Goal: Information Seeking & Learning: Learn about a topic

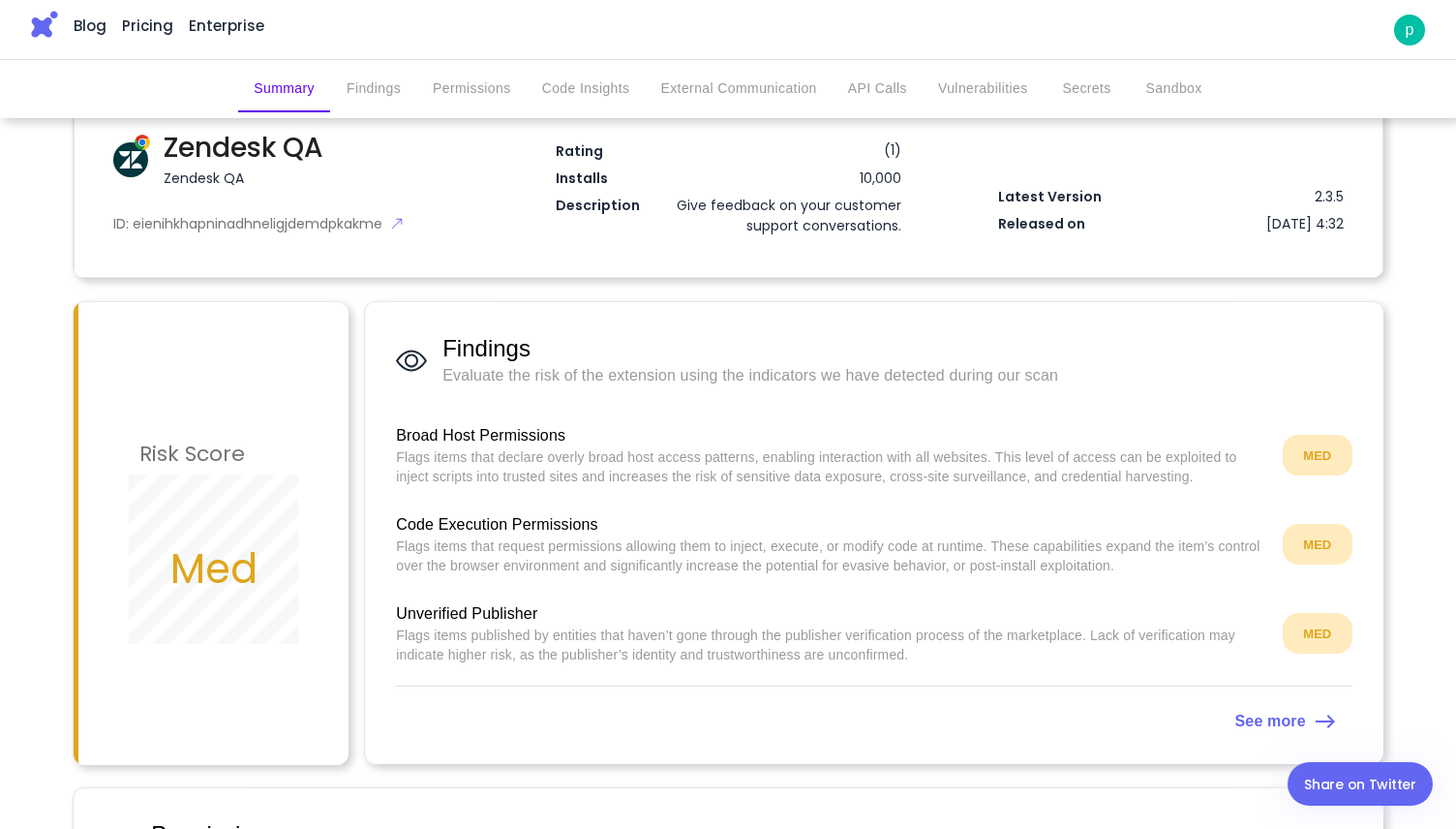
scroll to position [170, 0]
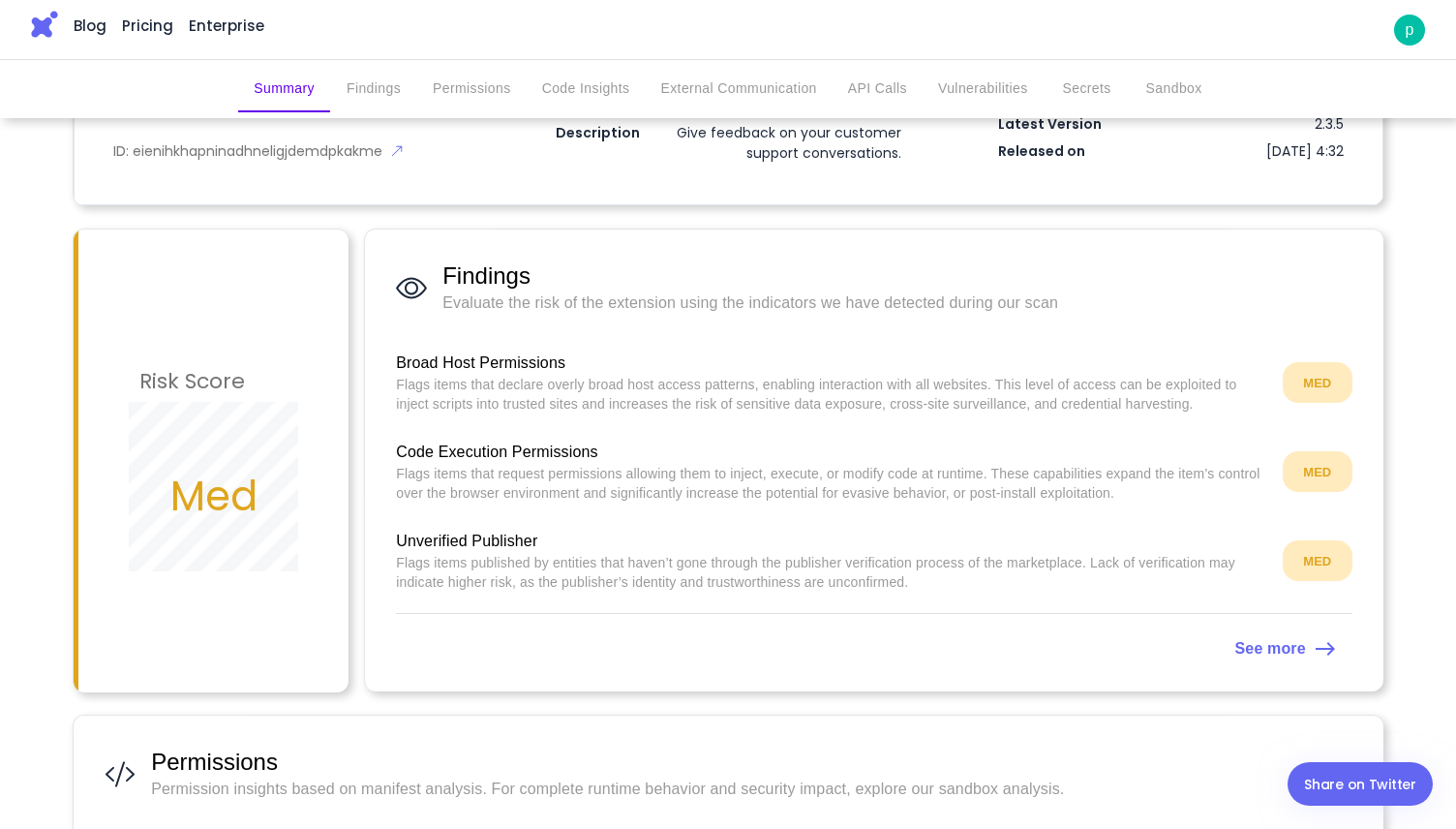
click at [419, 385] on p "Flags items that declare overly broad host access patterns, enabling interactio…" at bounding box center [832, 393] width 871 height 39
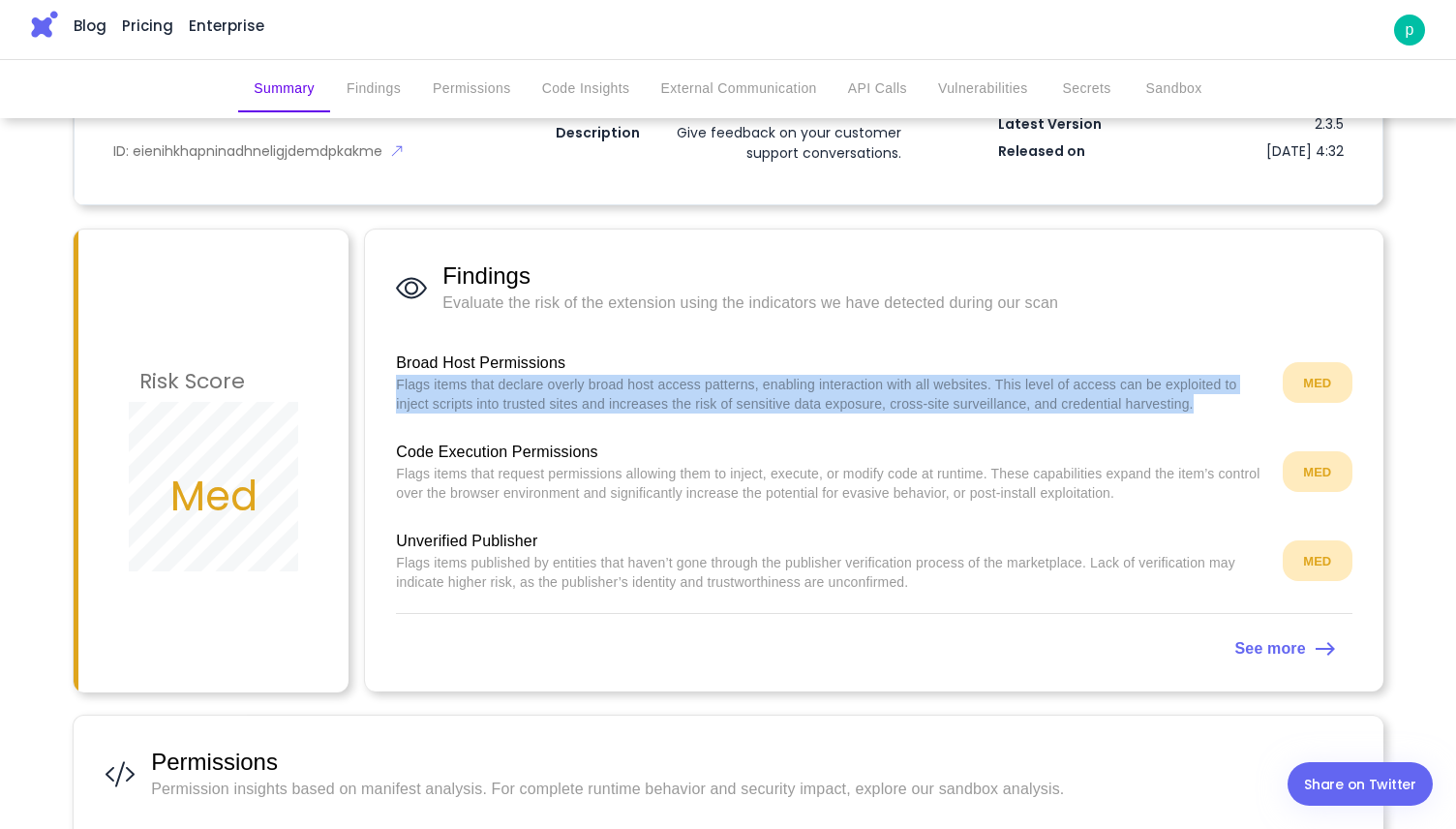
click at [420, 387] on p "Flags items that declare overly broad host access patterns, enabling interactio…" at bounding box center [832, 393] width 871 height 39
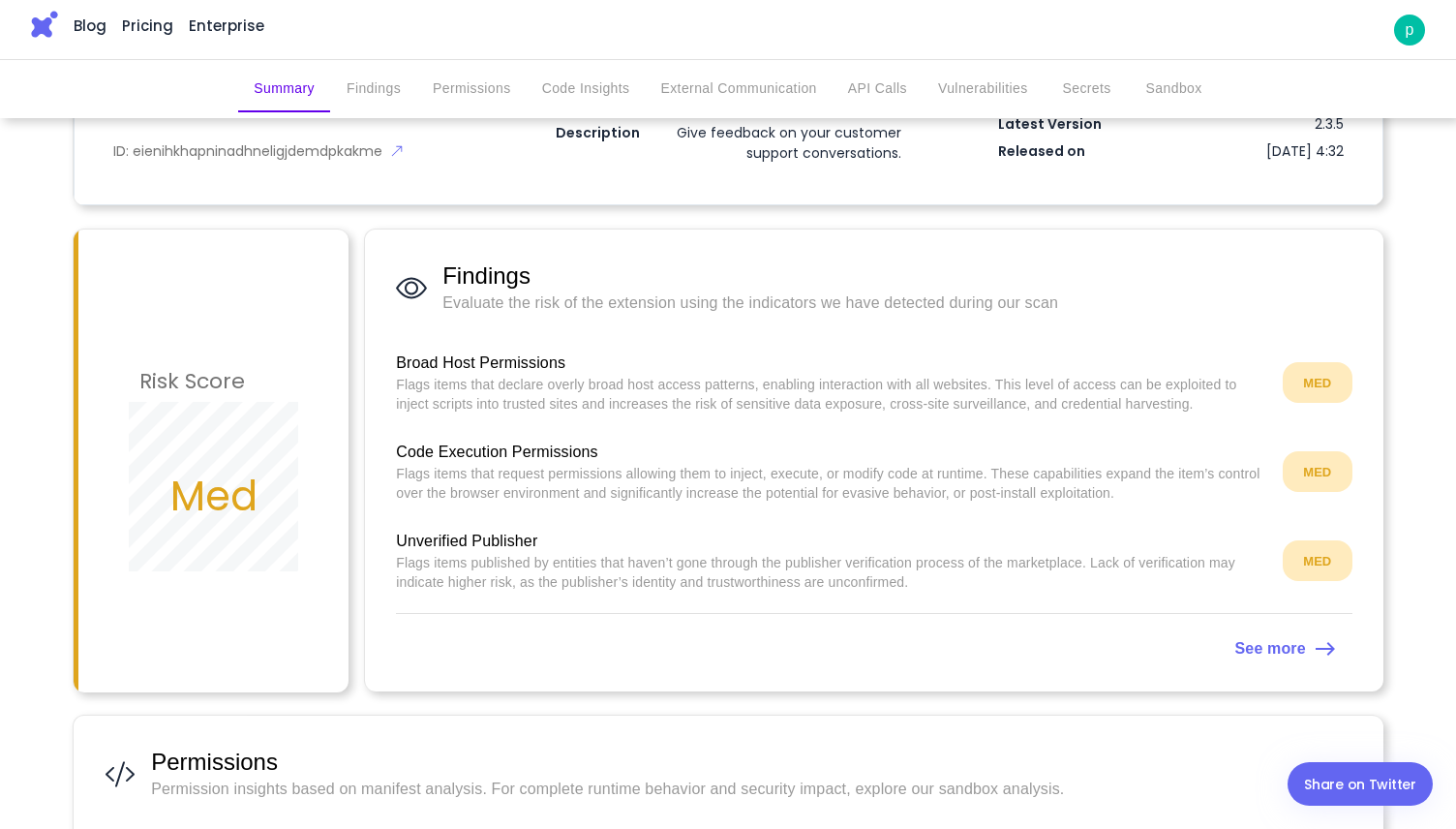
click at [452, 468] on p "Flags items that request permissions allowing them to inject, execute, or modif…" at bounding box center [832, 482] width 871 height 39
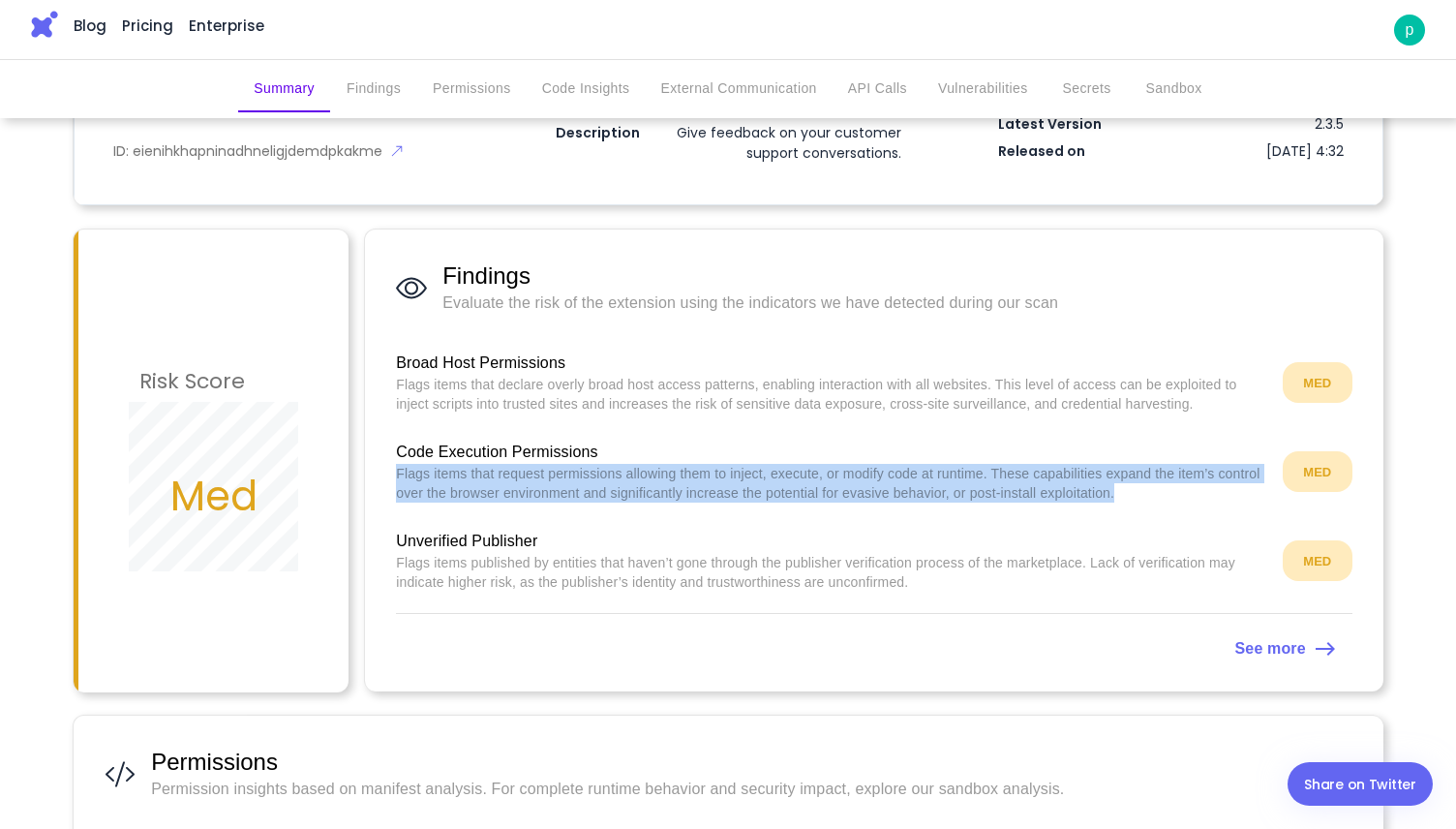
click at [452, 468] on p "Flags items that request permissions allowing them to inject, execute, or modif…" at bounding box center [832, 482] width 871 height 39
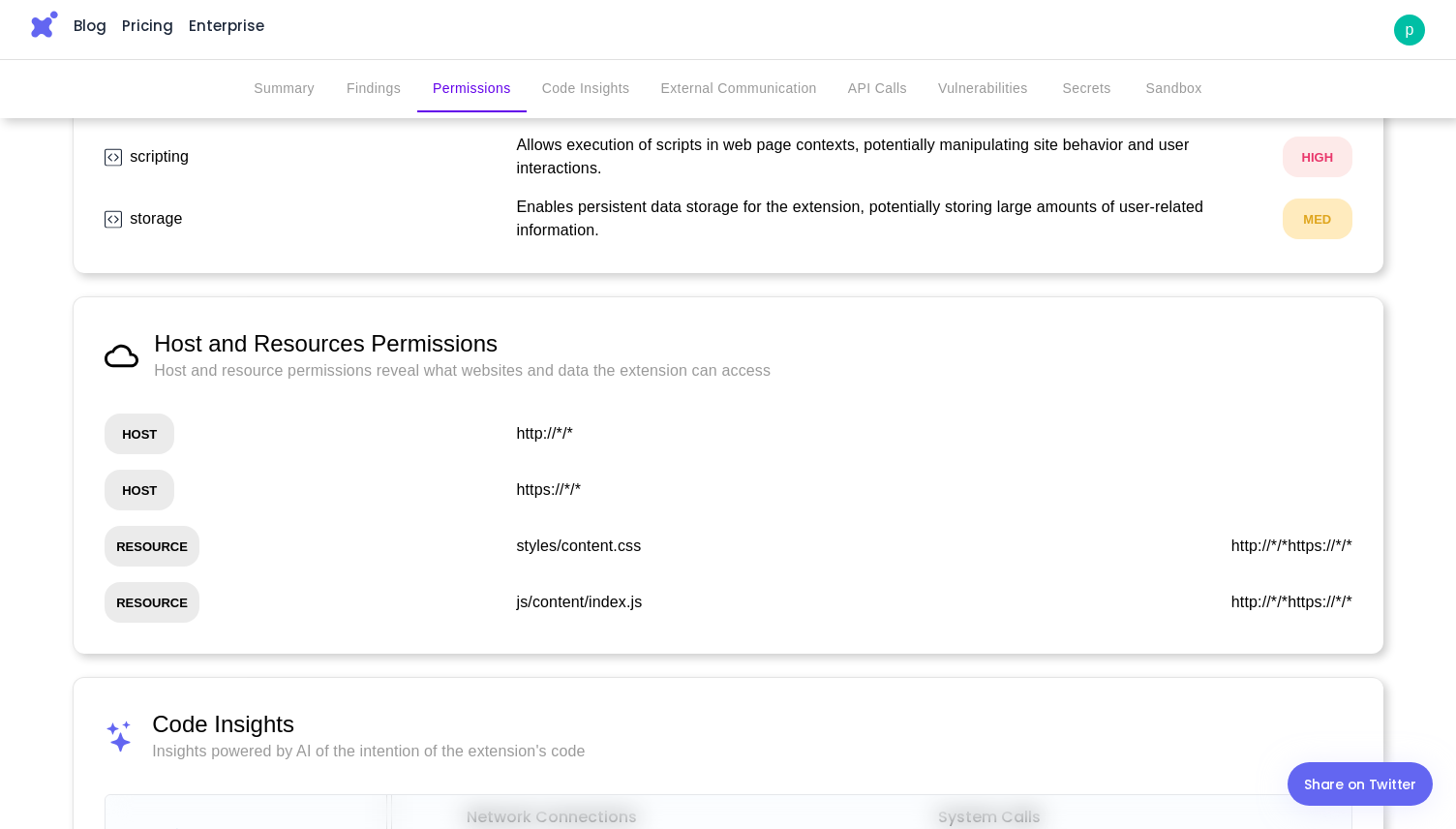
scroll to position [737, 0]
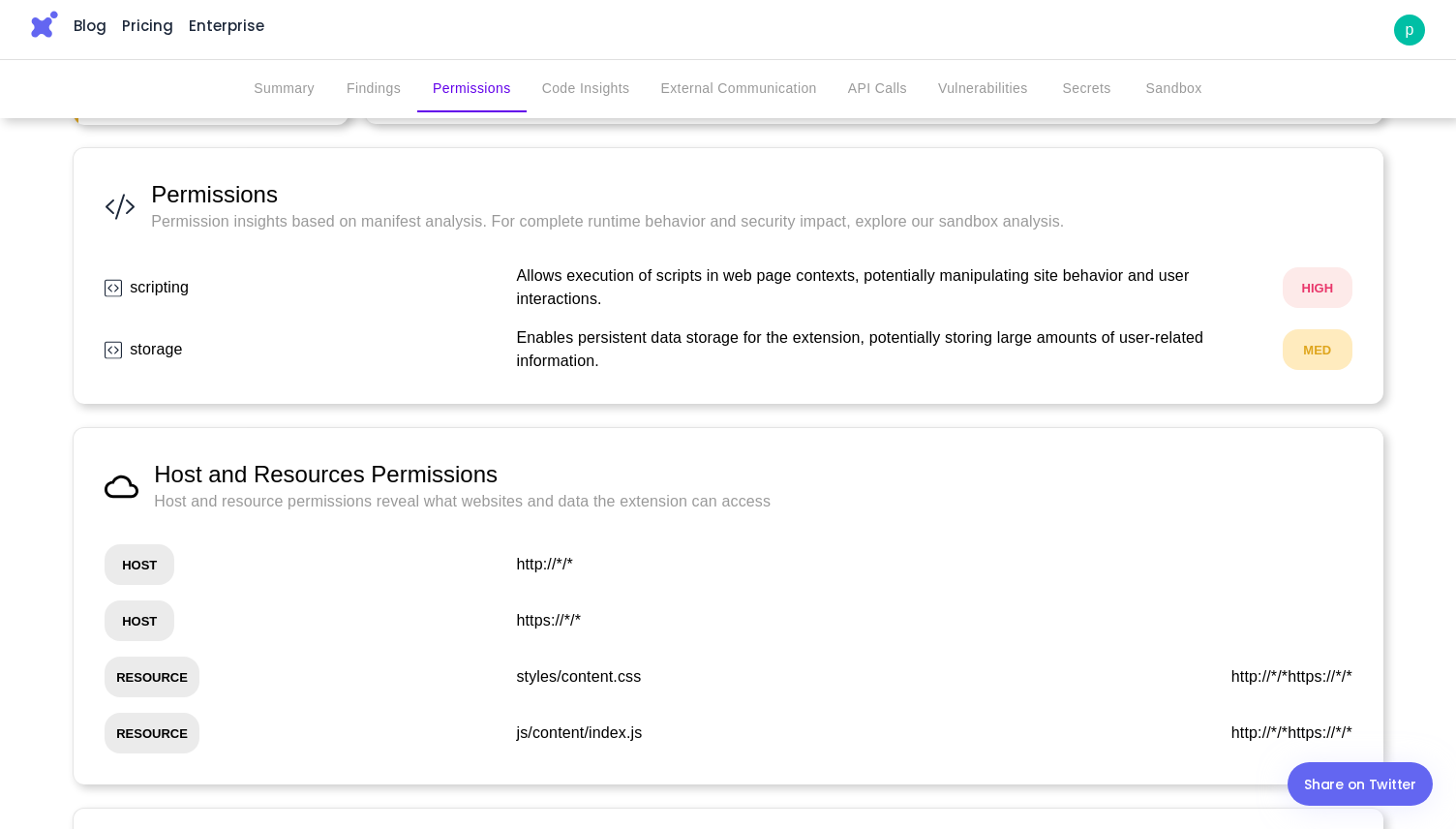
click at [522, 280] on p "Allows execution of scripts in web page contexts, potentially manipulating site…" at bounding box center [885, 288] width 739 height 46
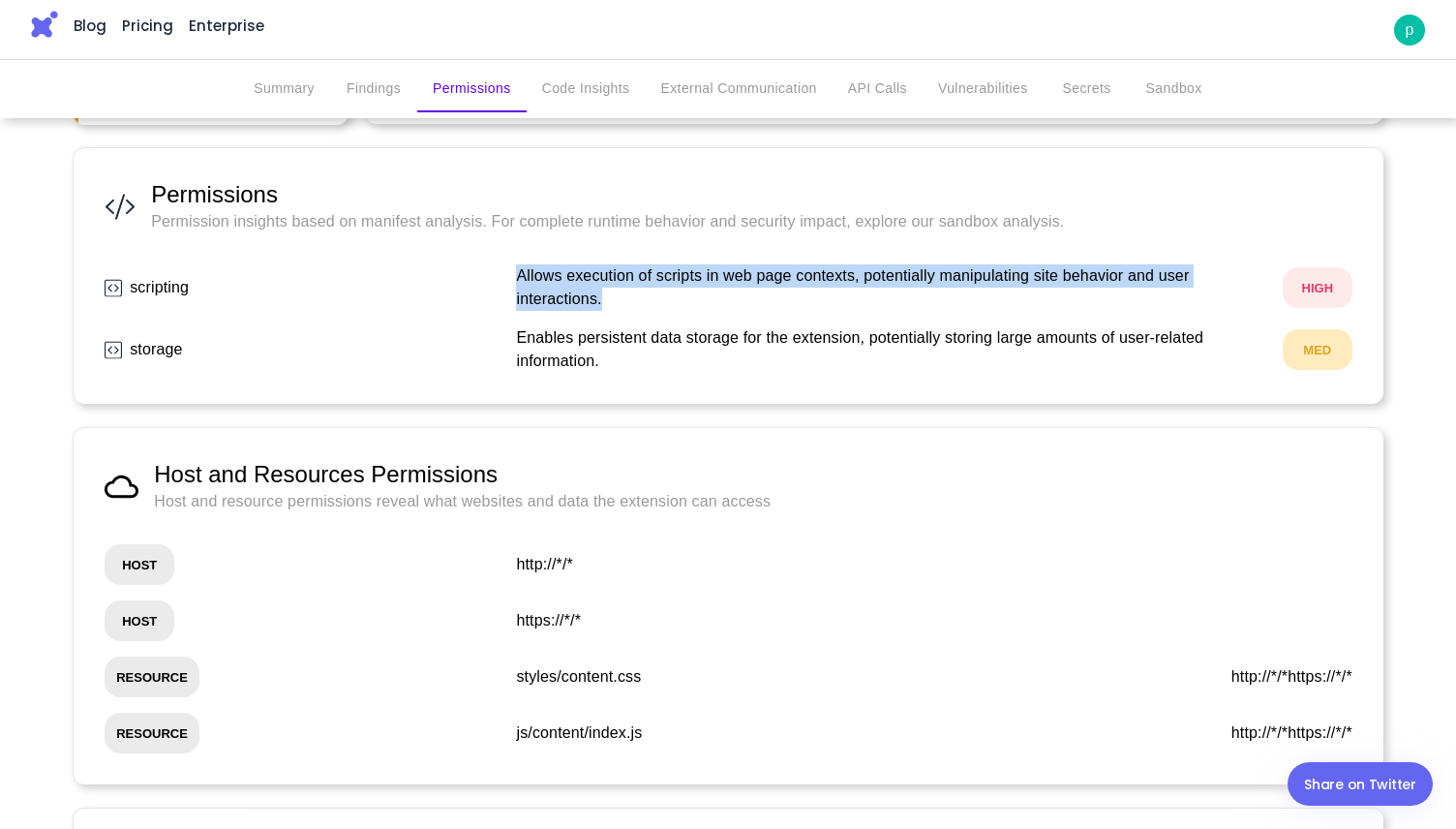
click at [522, 280] on p "Allows execution of scripts in web page contexts, potentially manipulating site…" at bounding box center [885, 288] width 739 height 46
click at [522, 282] on p "Allows execution of scripts in web page contexts, potentially manipulating site…" at bounding box center [885, 288] width 739 height 46
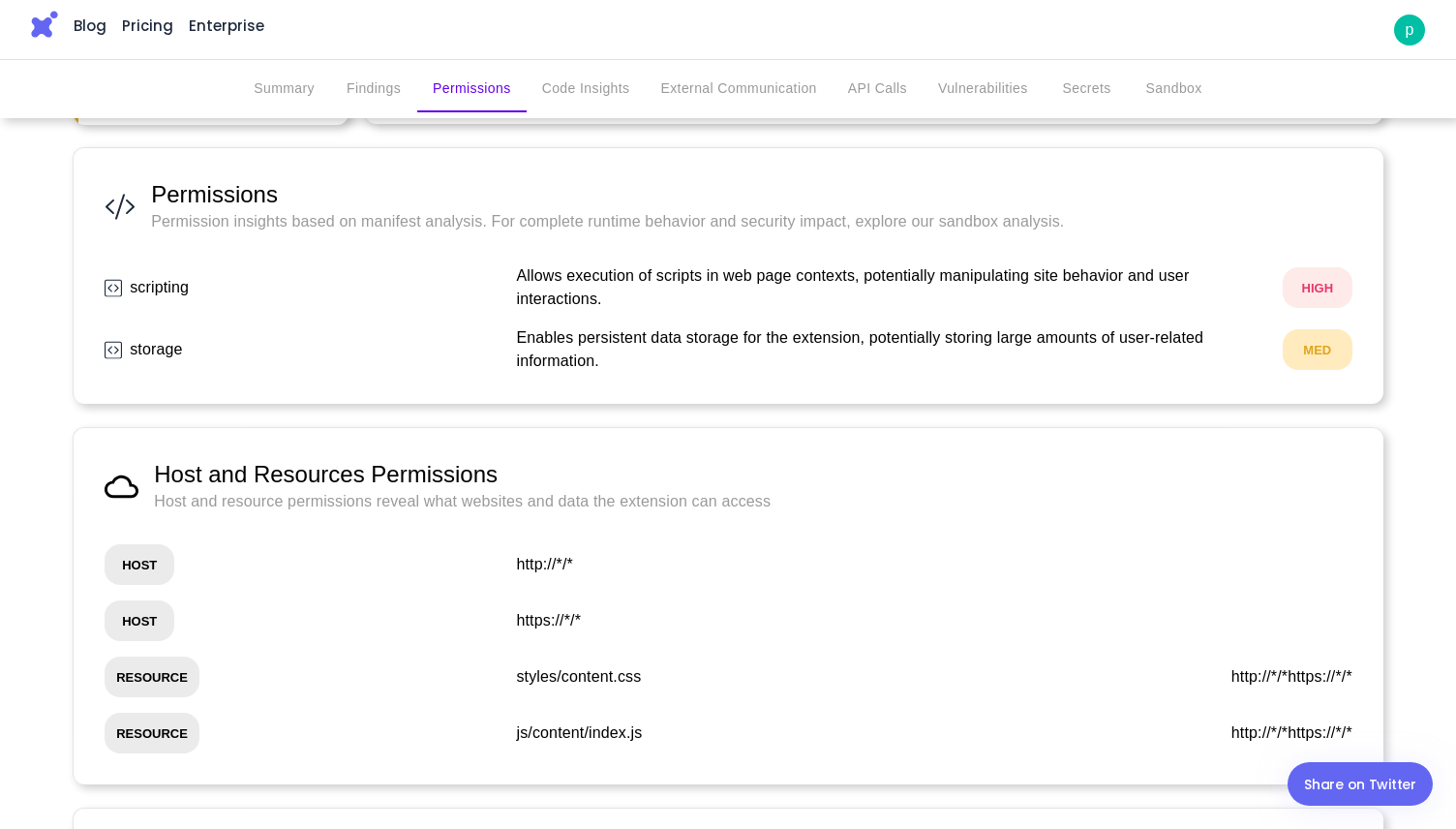
scroll to position [1101, 0]
